Goal: Information Seeking & Learning: Find specific page/section

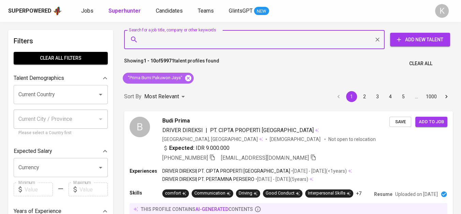
click at [190, 78] on icon at bounding box center [188, 78] width 6 height 6
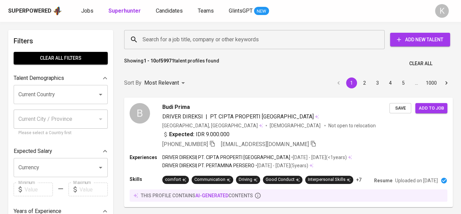
click at [179, 34] on input "Search for a job title, company or other keywords" at bounding box center [256, 39] width 230 height 13
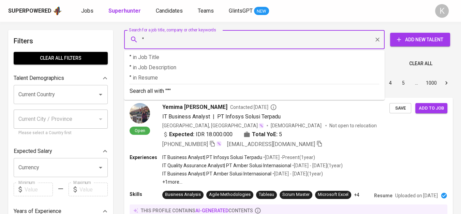
paste input "PT Kansai Prakarsa Coatings (Kansi Paint)"
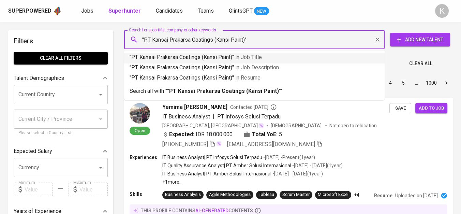
drag, startPoint x: 214, startPoint y: 41, endPoint x: 247, endPoint y: 47, distance: 33.3
click at [247, 47] on div ""PT Kansai Prakarsa Coatings (Kansi Paint)" Search for a job title, company or …" at bounding box center [254, 39] width 260 height 19
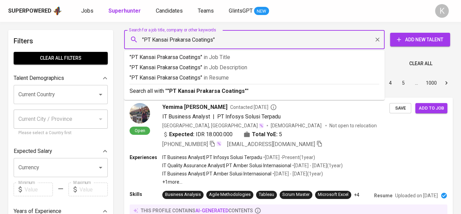
click at [152, 42] on input ""PT Kansai Prakarsa Coatings"" at bounding box center [256, 39] width 230 height 13
type input ""Kansai Prakarsa Coatings""
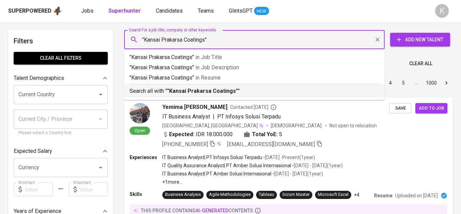
click at [187, 93] on b ""Kansai Prakarsa Coatings"" at bounding box center [202, 91] width 71 height 6
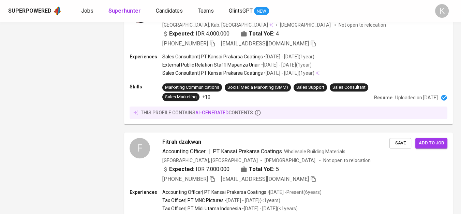
scroll to position [795, 0]
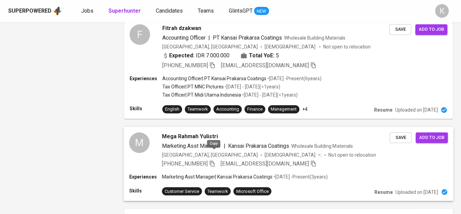
click at [213, 160] on icon "button" at bounding box center [212, 163] width 6 height 6
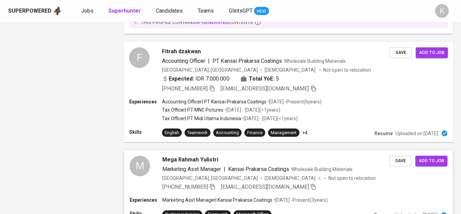
scroll to position [757, 0]
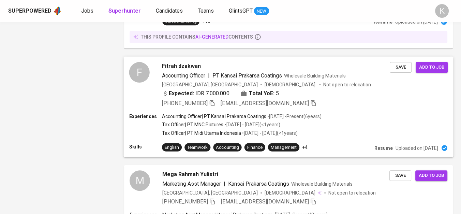
click at [212, 100] on icon "button" at bounding box center [212, 103] width 6 height 6
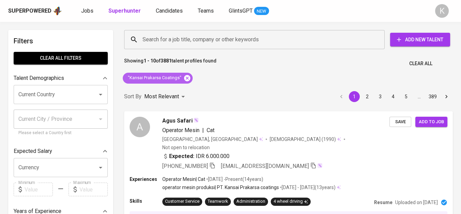
click at [187, 77] on icon at bounding box center [186, 77] width 7 height 7
